Goal: Task Accomplishment & Management: Use online tool/utility

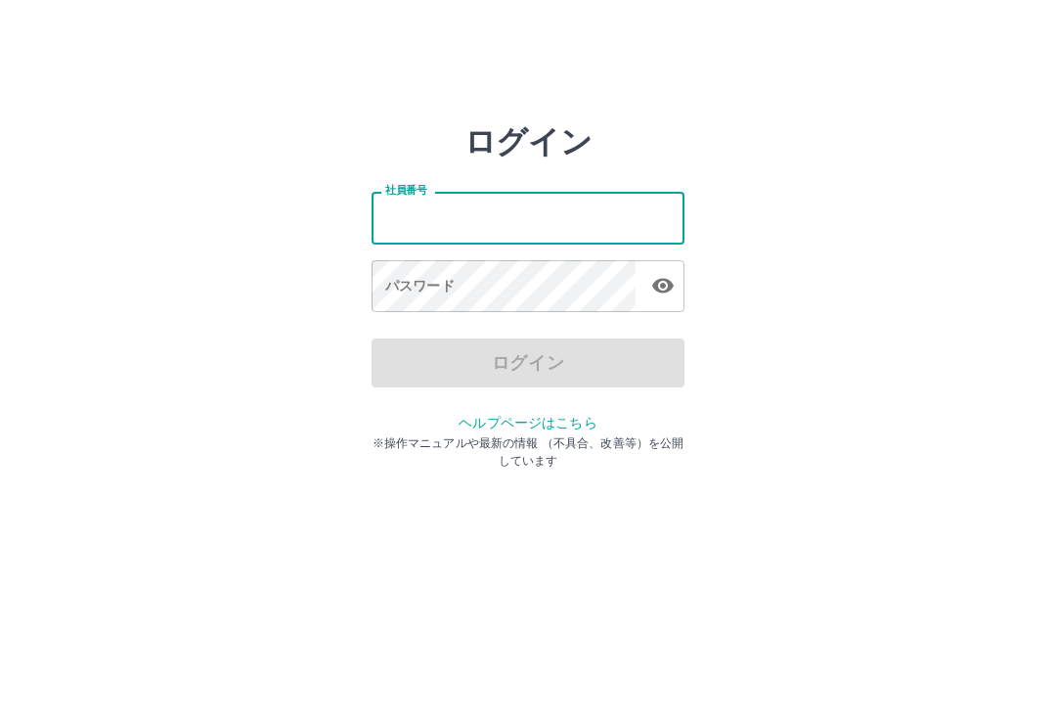
click at [445, 226] on input "社員番号" at bounding box center [528, 218] width 313 height 52
click at [487, 226] on input "社員番号" at bounding box center [528, 218] width 313 height 52
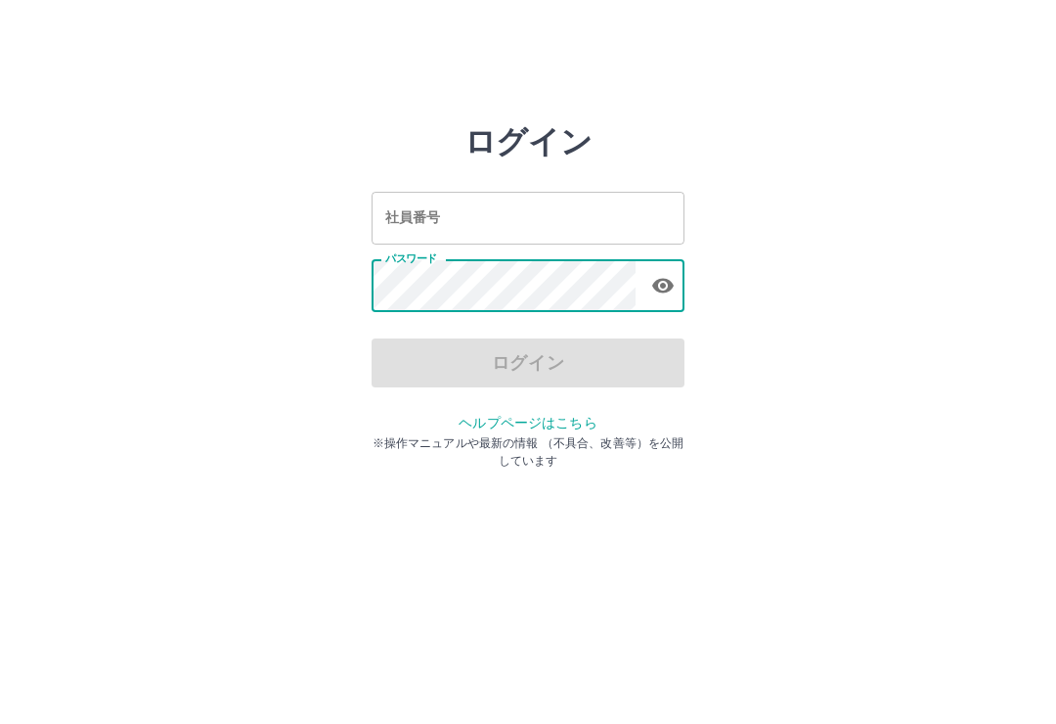
click at [489, 212] on input "社員番号" at bounding box center [528, 218] width 313 height 52
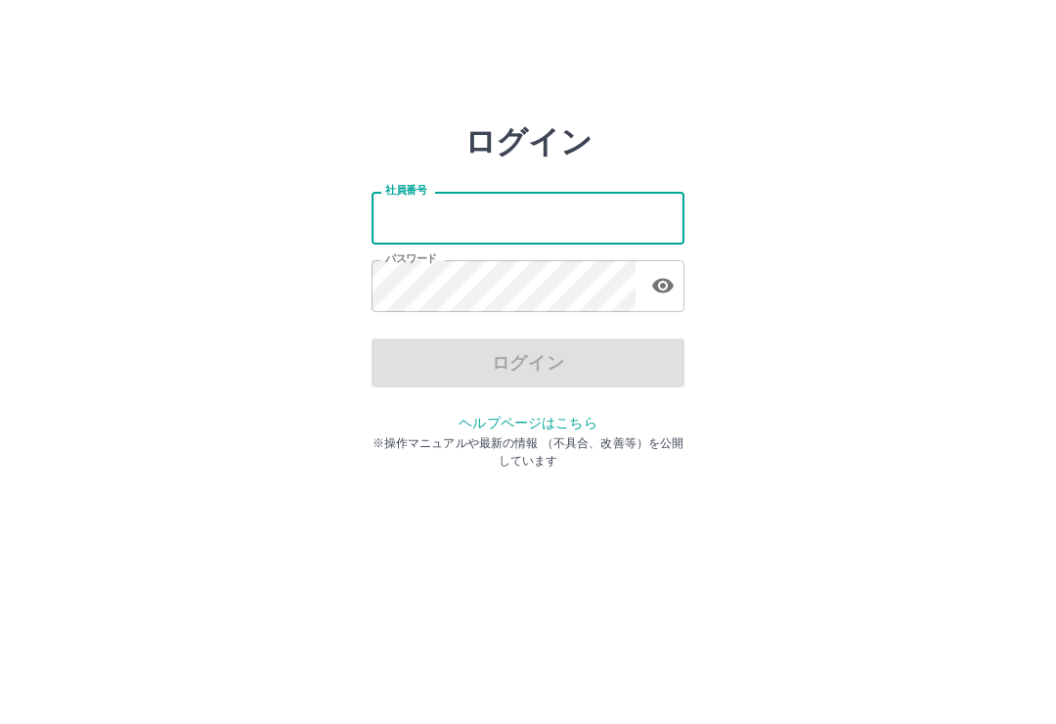
click at [449, 217] on input "社員番号" at bounding box center [528, 218] width 313 height 52
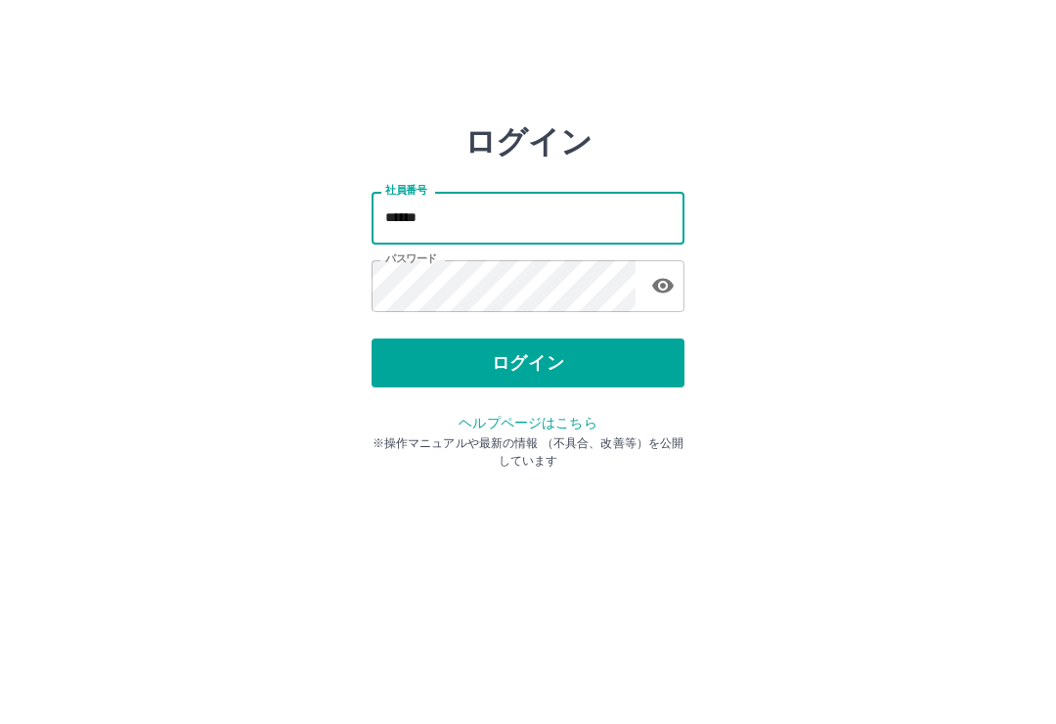
type input "******"
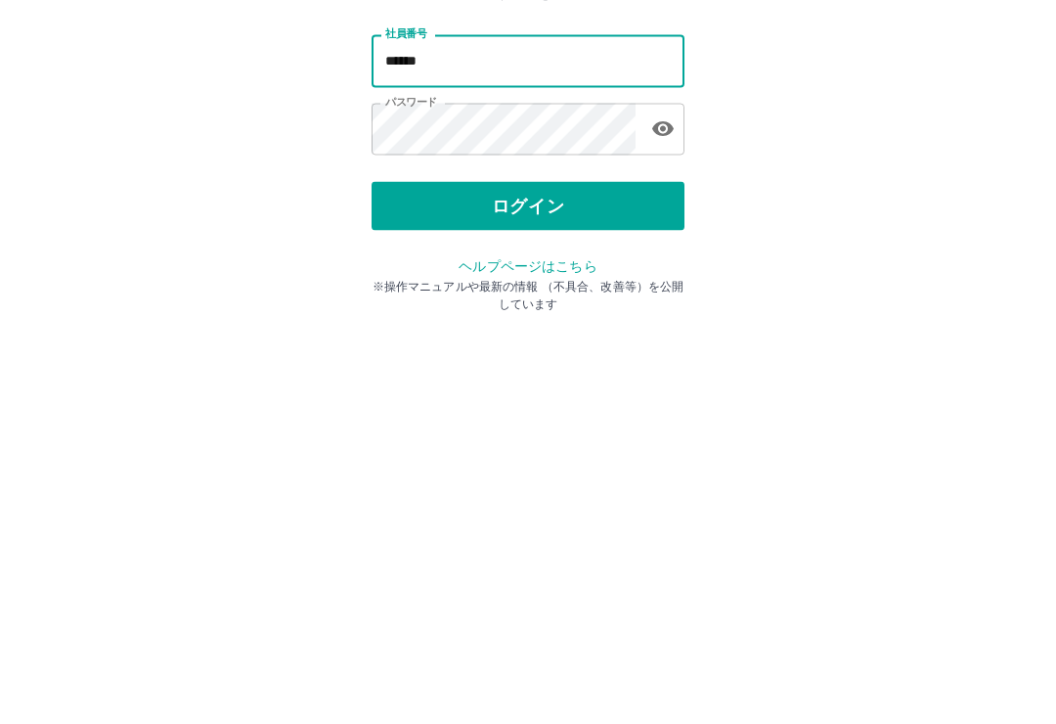
click at [553, 338] on button "ログイン" at bounding box center [528, 362] width 313 height 49
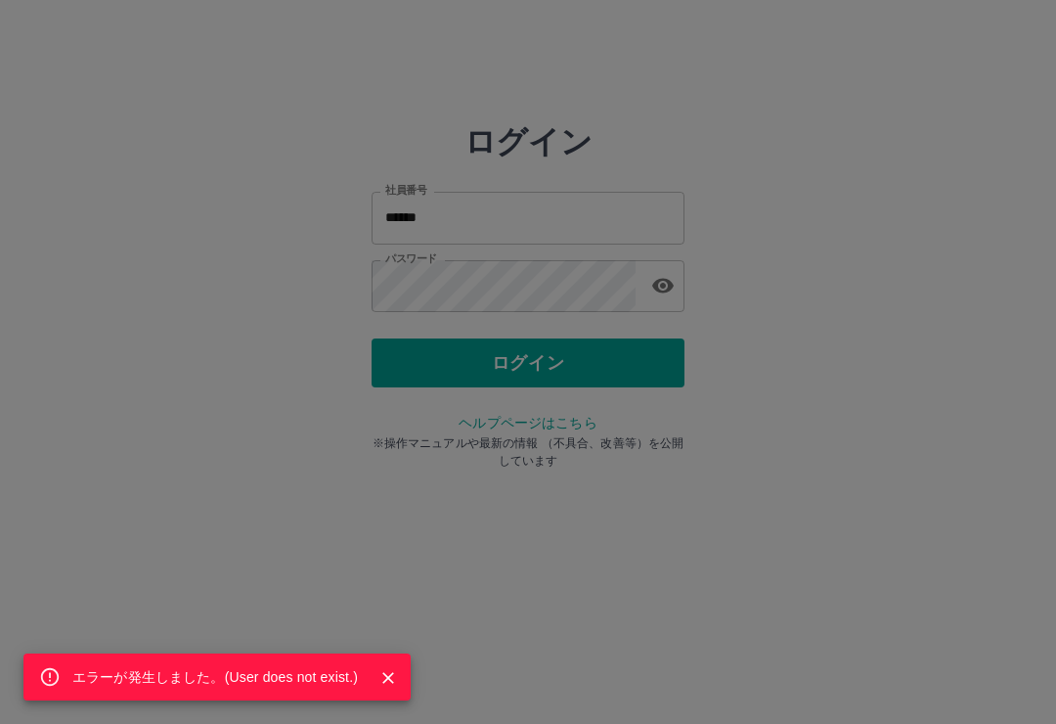
click at [543, 265] on div "エラーが発生しました。( User does not exist. )" at bounding box center [528, 362] width 1056 height 724
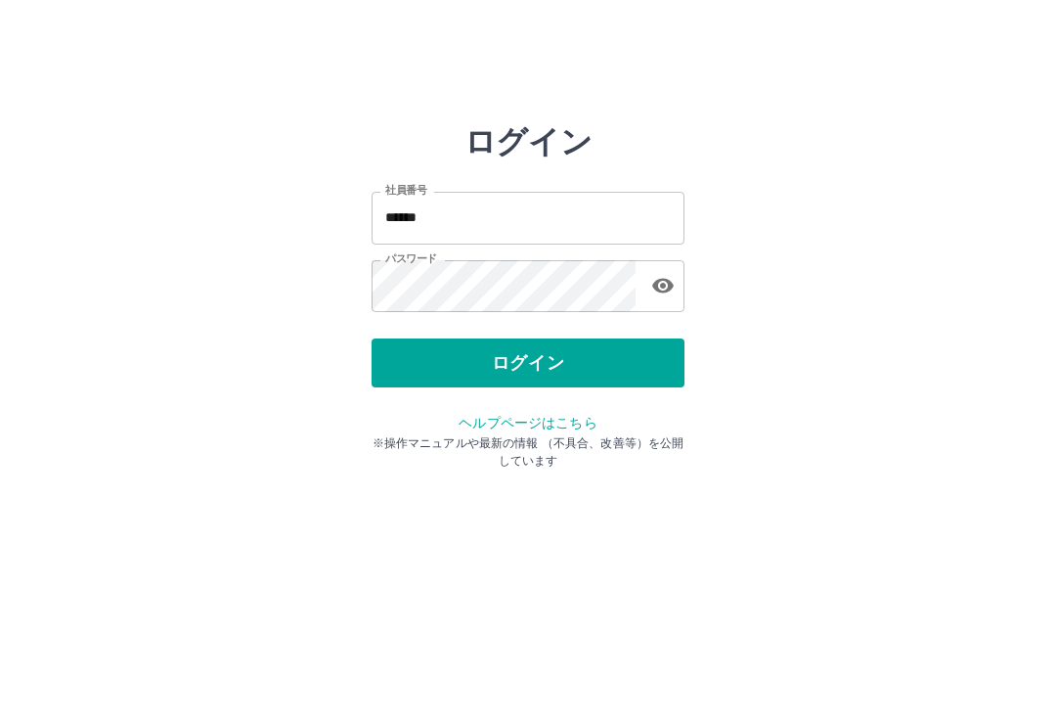
click at [535, 363] on button "ログイン" at bounding box center [528, 362] width 313 height 49
click at [499, 286] on div at bounding box center [528, 362] width 1056 height 724
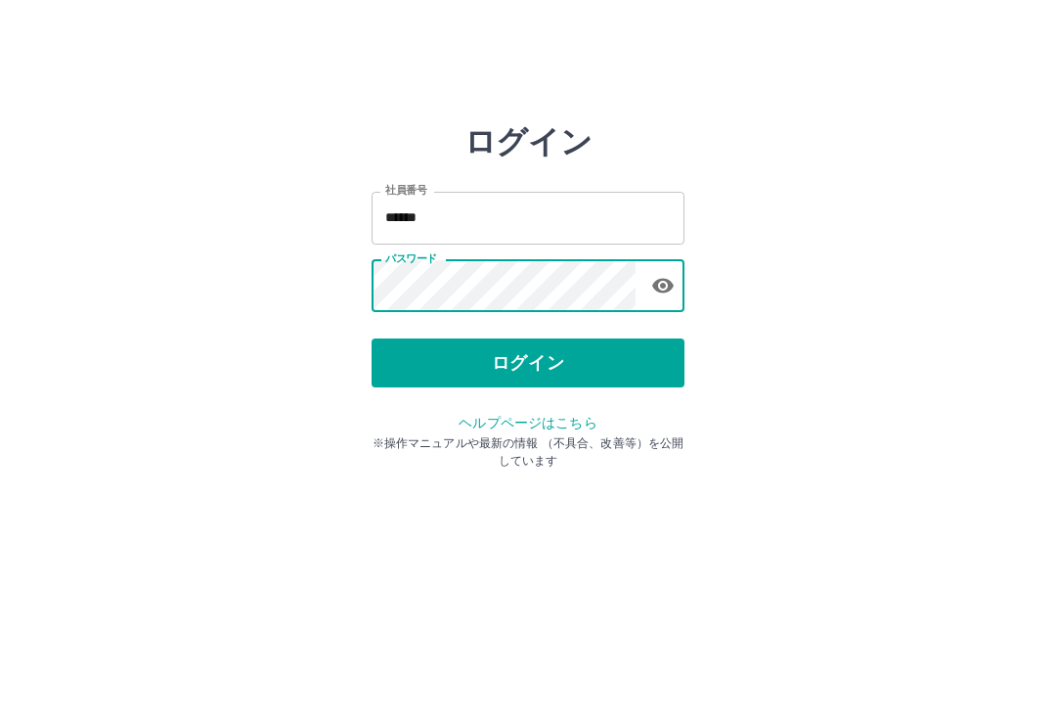
click at [472, 315] on div "社員番号 ****** 社員番号 パスワード パスワード" at bounding box center [528, 248] width 313 height 177
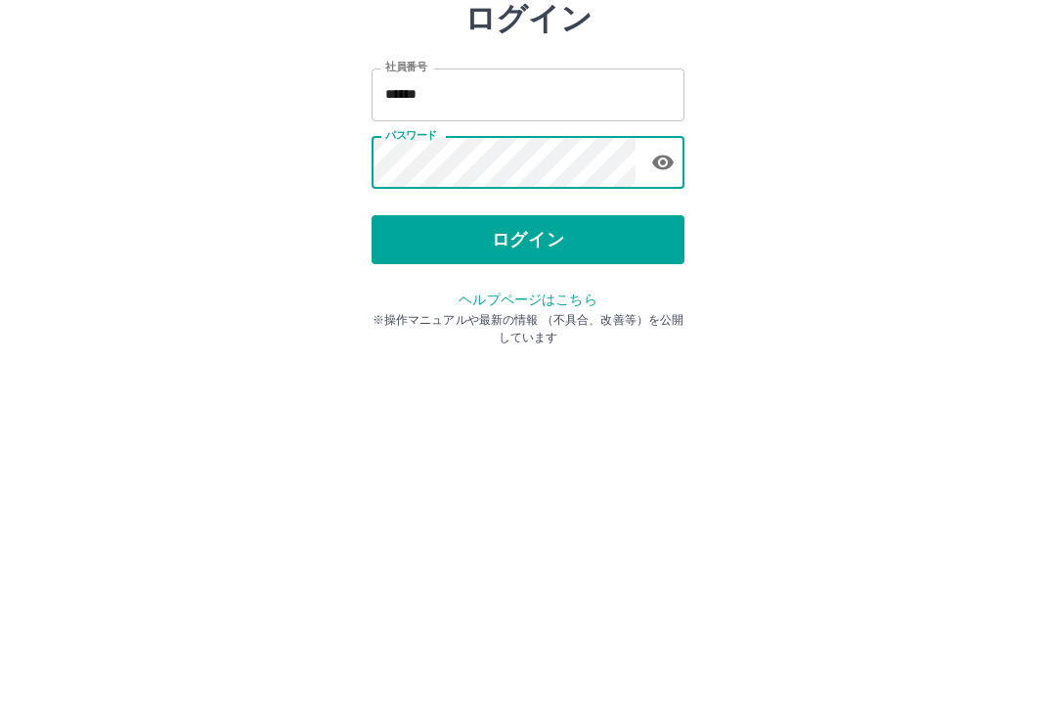
click at [559, 338] on button "ログイン" at bounding box center [528, 362] width 313 height 49
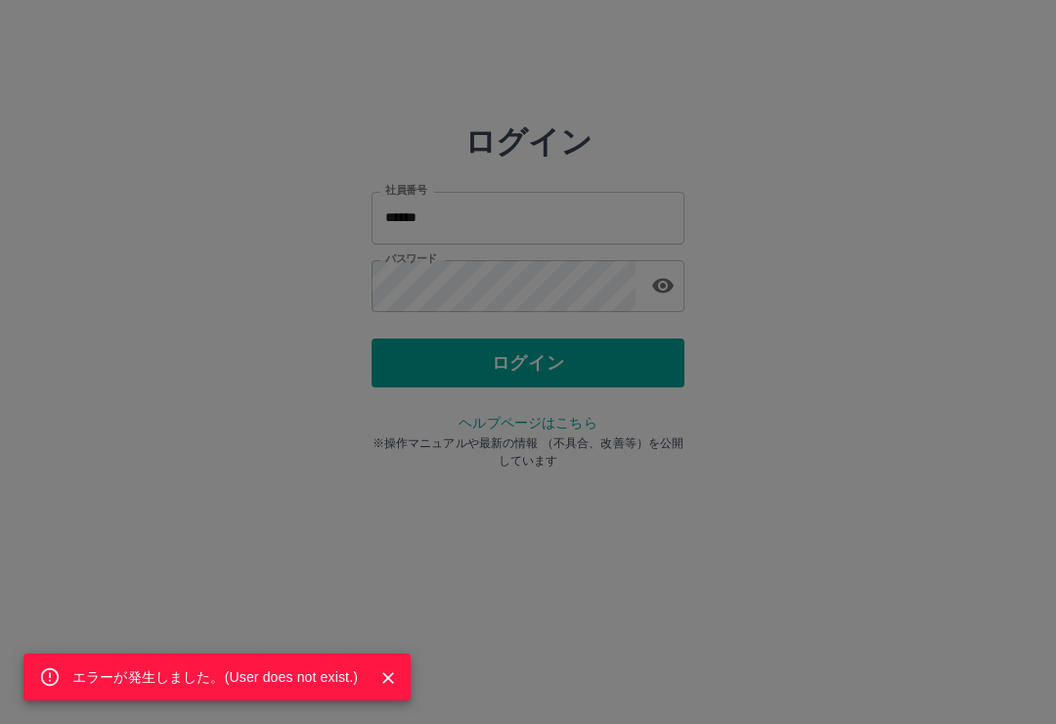
click at [373, 649] on div "エラーが発生しました。( User does not exist. )" at bounding box center [528, 362] width 1056 height 724
